Goal: Task Accomplishment & Management: Manage account settings

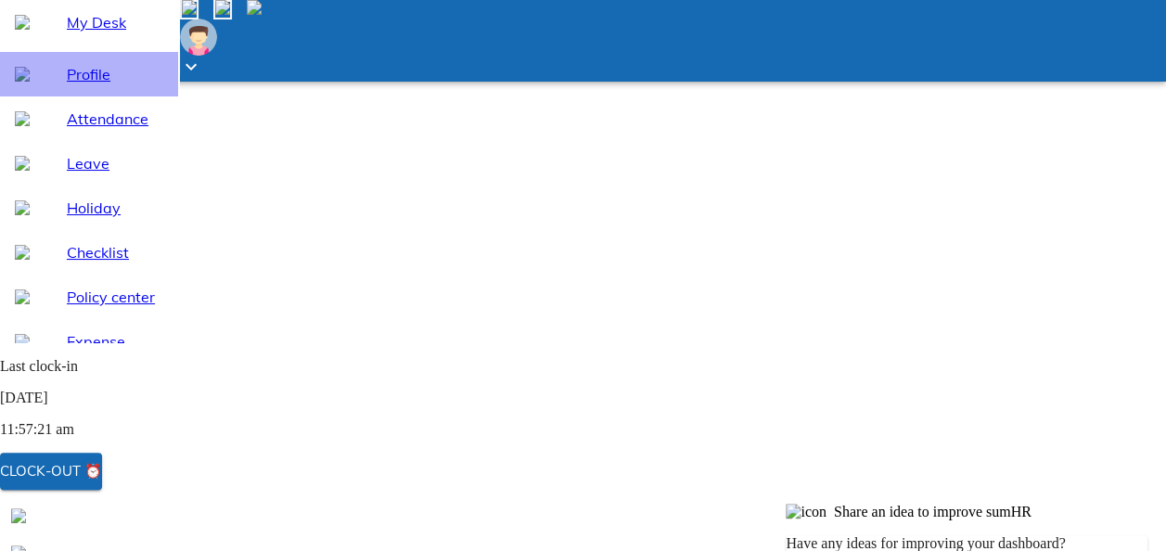
click at [82, 85] on span "Profile" at bounding box center [115, 74] width 97 height 22
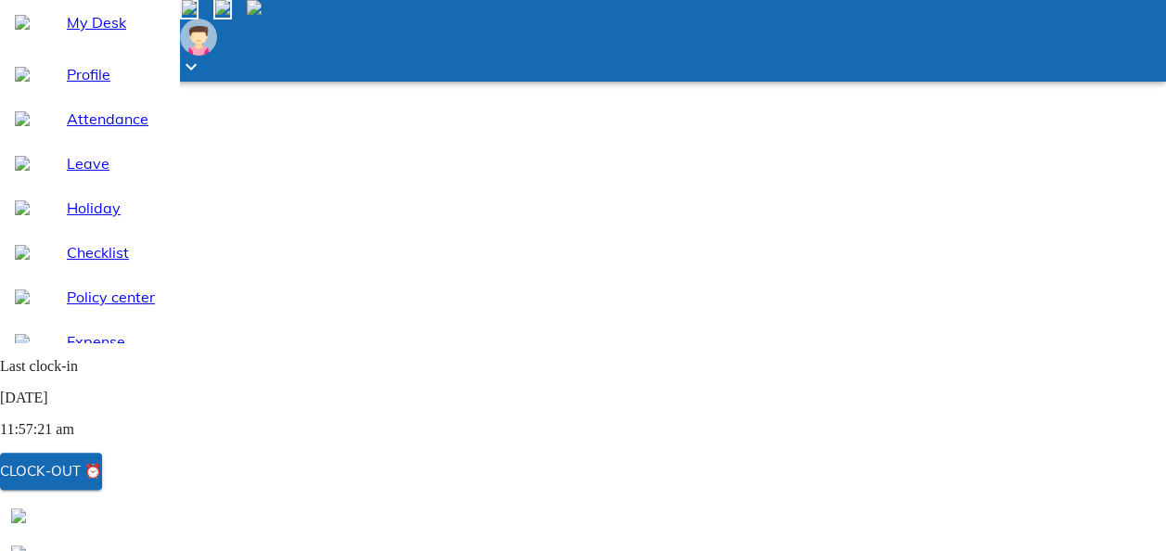
click at [89, 45] on div "My Desk" at bounding box center [89, 22] width 178 height 45
click at [71, 97] on div "Profile" at bounding box center [89, 74] width 178 height 45
click at [78, 33] on span "My Desk" at bounding box center [115, 22] width 97 height 22
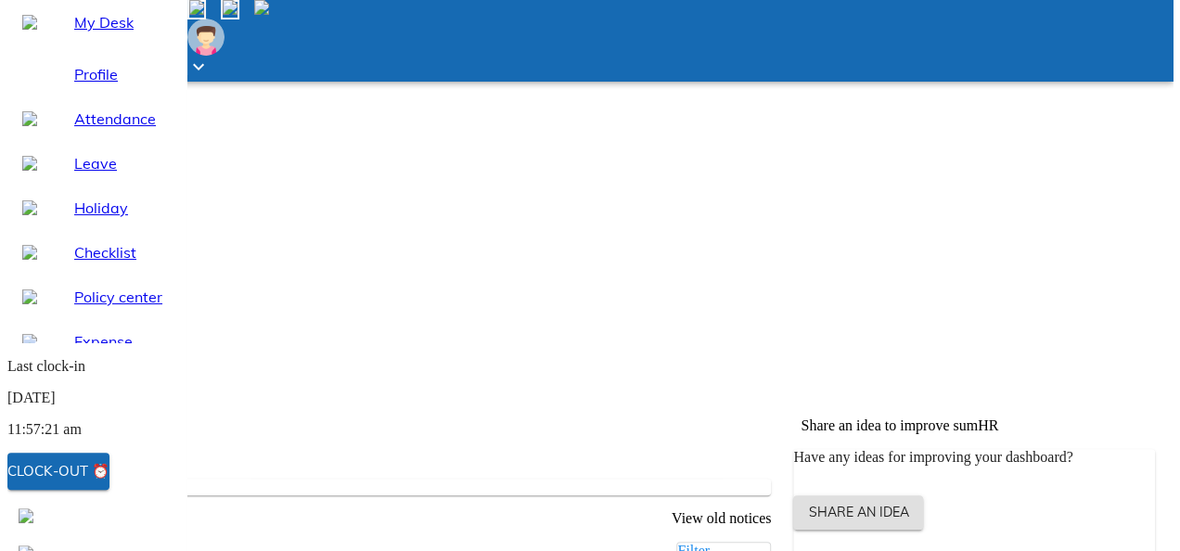
scroll to position [275, 0]
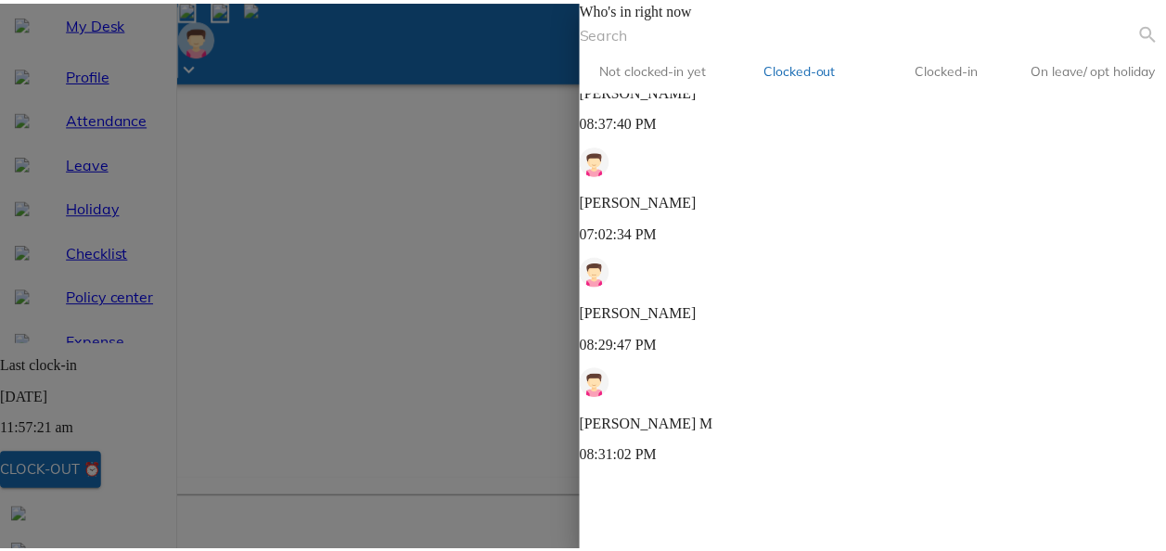
scroll to position [251, 0]
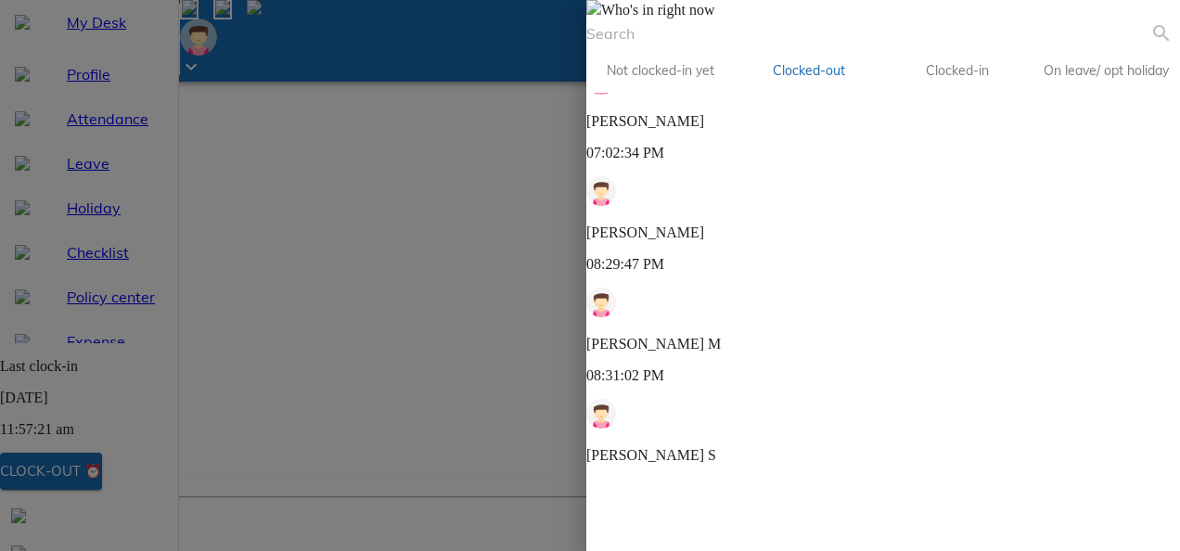
click at [601, 15] on img at bounding box center [593, 7] width 15 height 15
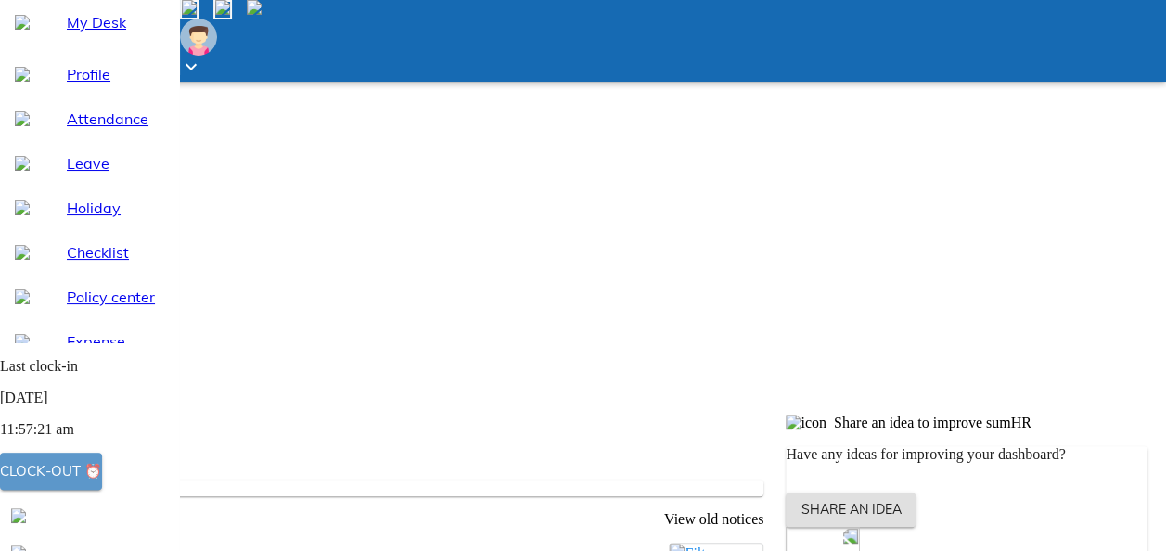
click at [102, 481] on span "Clock-out ⏰" at bounding box center [51, 471] width 102 height 24
